Goal: Task Accomplishment & Management: Complete application form

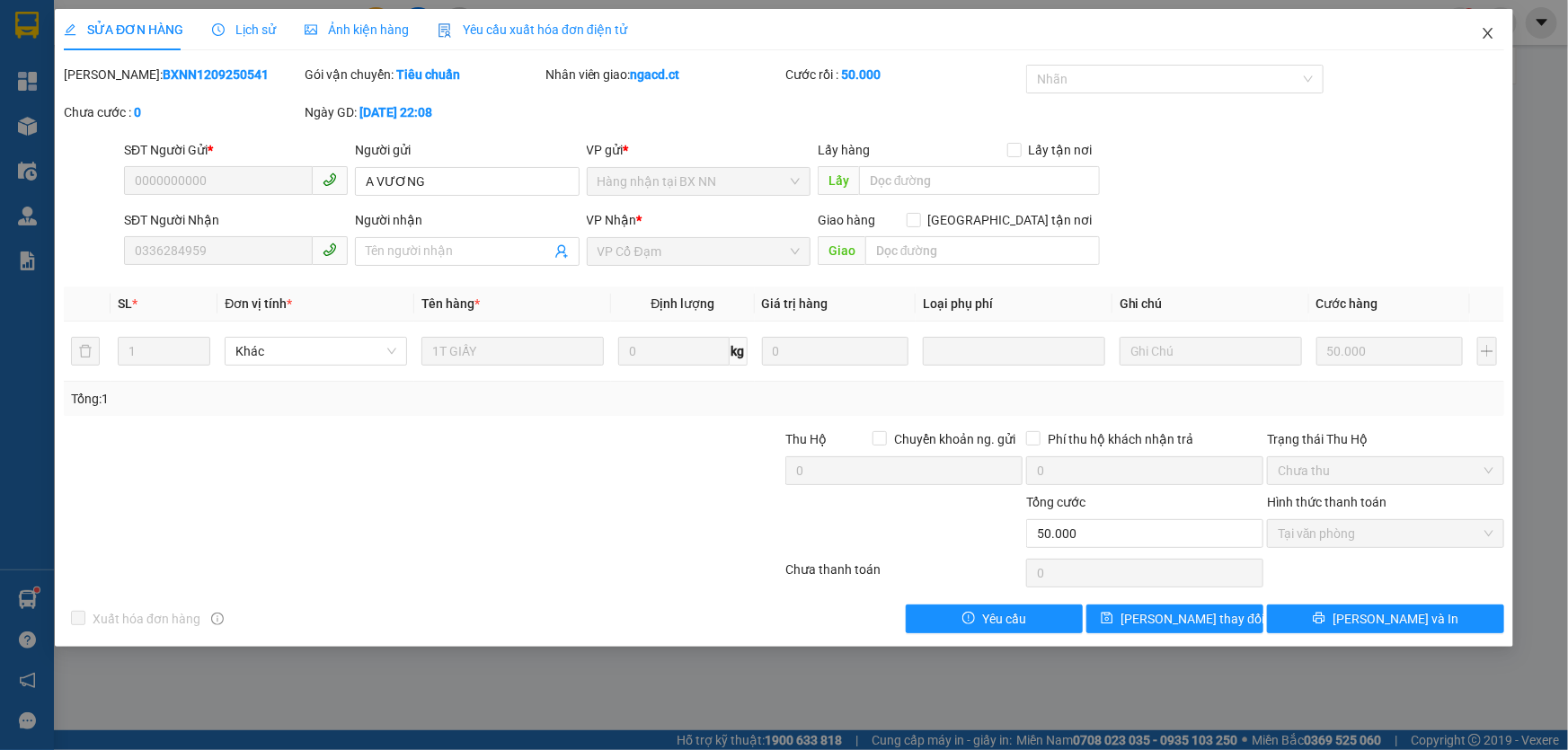
click at [1487, 35] on icon "close" at bounding box center [1487, 33] width 10 height 11
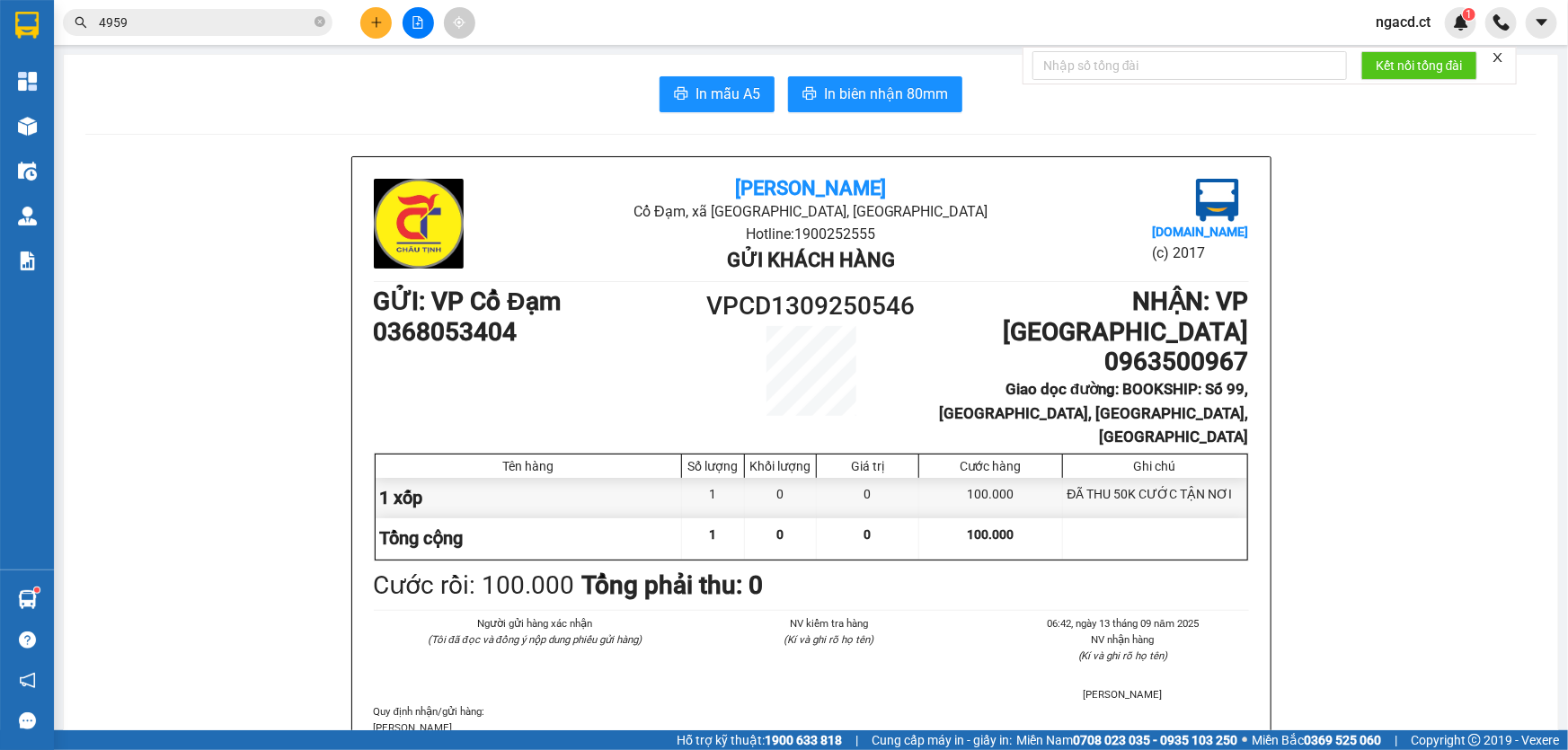
click at [251, 24] on input "4959" at bounding box center [205, 23] width 212 height 20
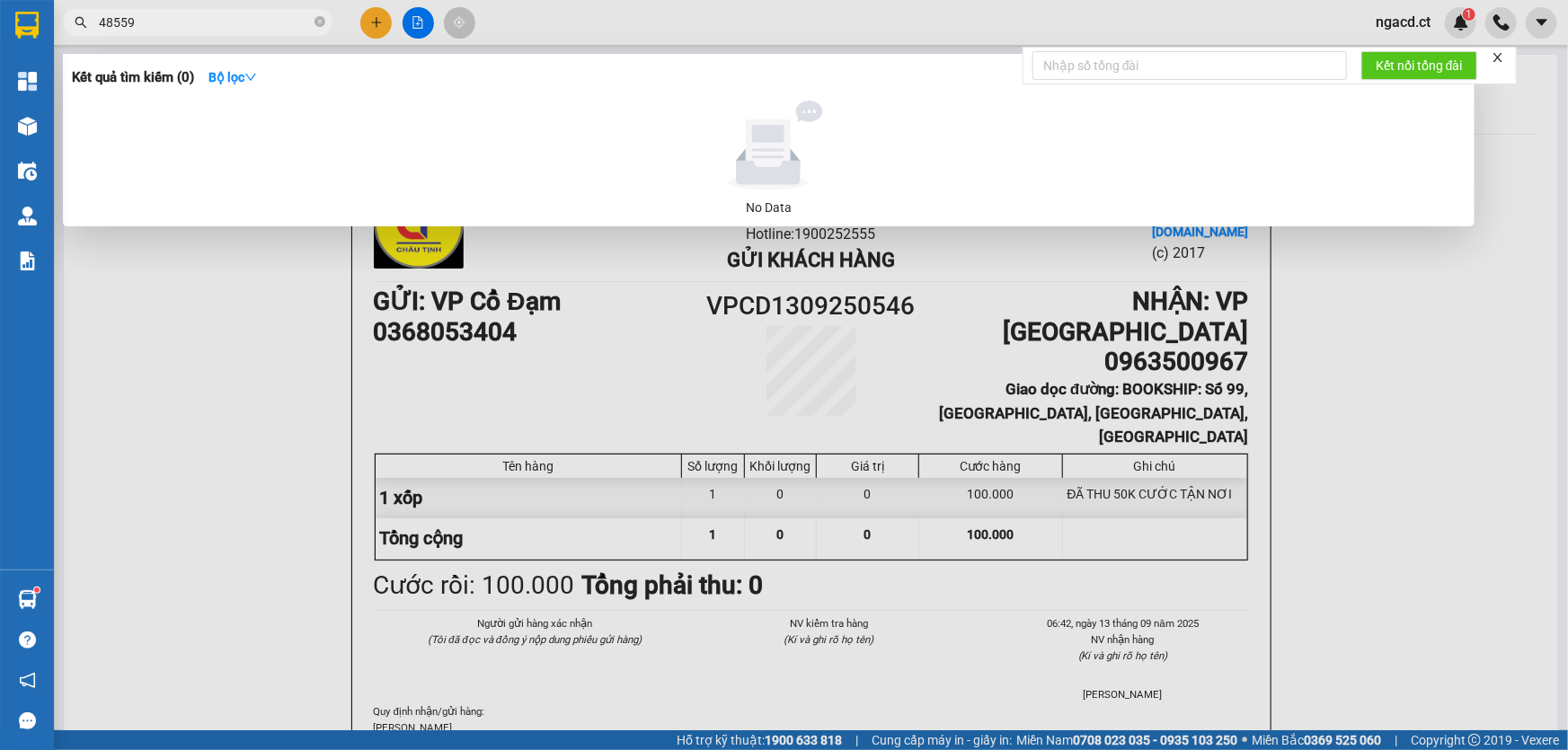
click at [106, 22] on input "48559" at bounding box center [205, 23] width 212 height 20
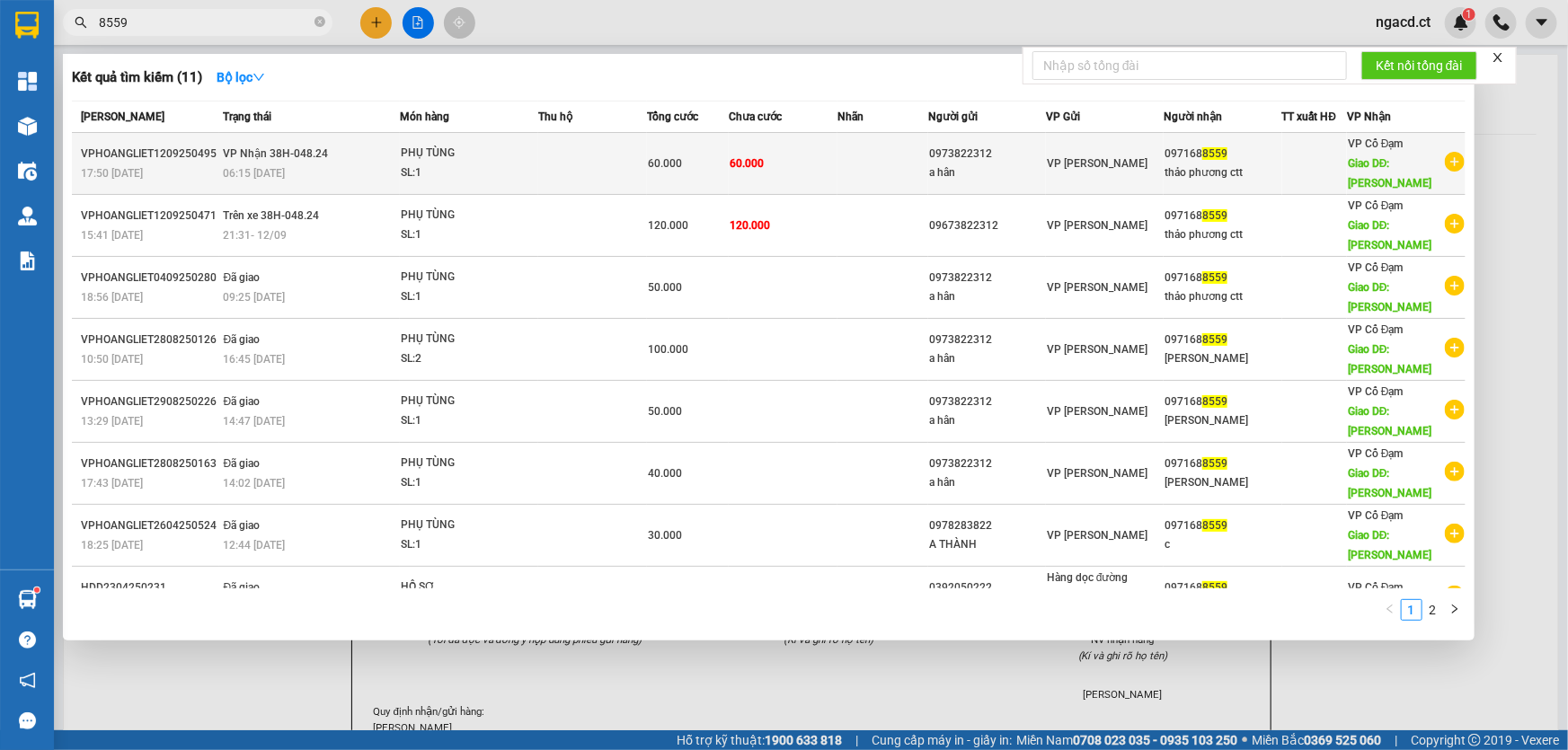
type input "8559"
click at [876, 169] on td at bounding box center [883, 163] width 91 height 62
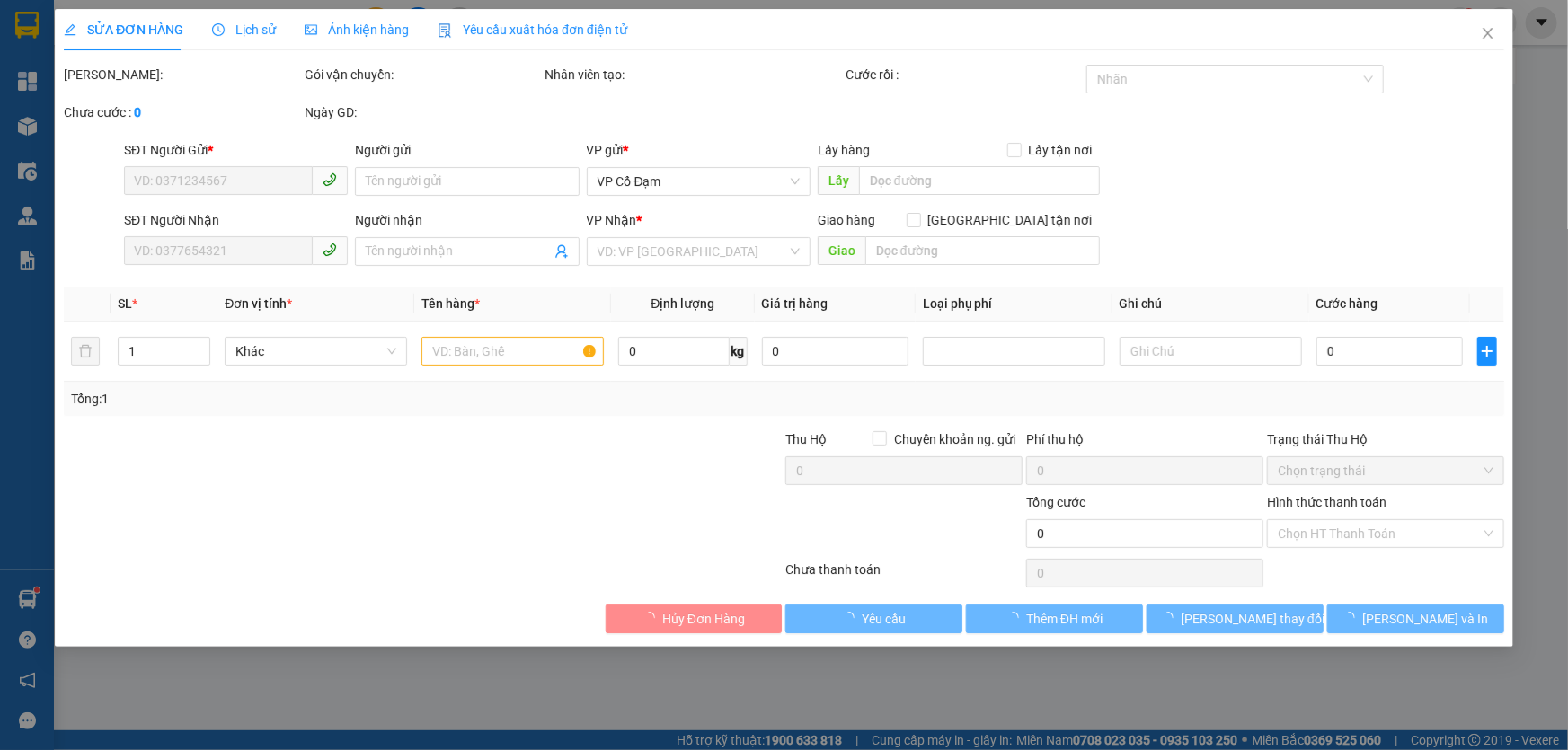
type input "0973822312"
type input "a hân"
type input "0971688559"
type input "thảo phương ctt"
type input "[PERSON_NAME]"
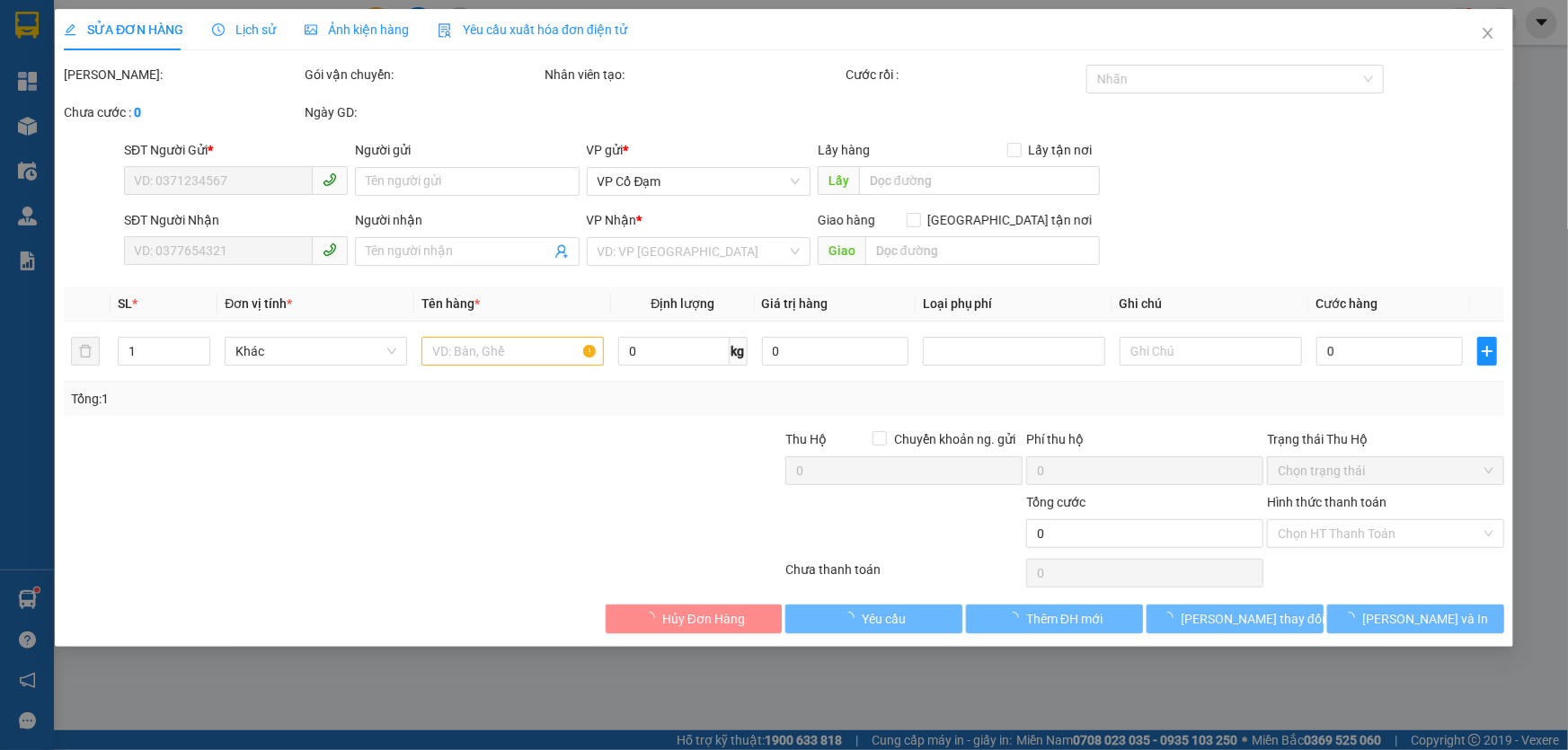
type input "60.000"
